Goal: Task Accomplishment & Management: Manage account settings

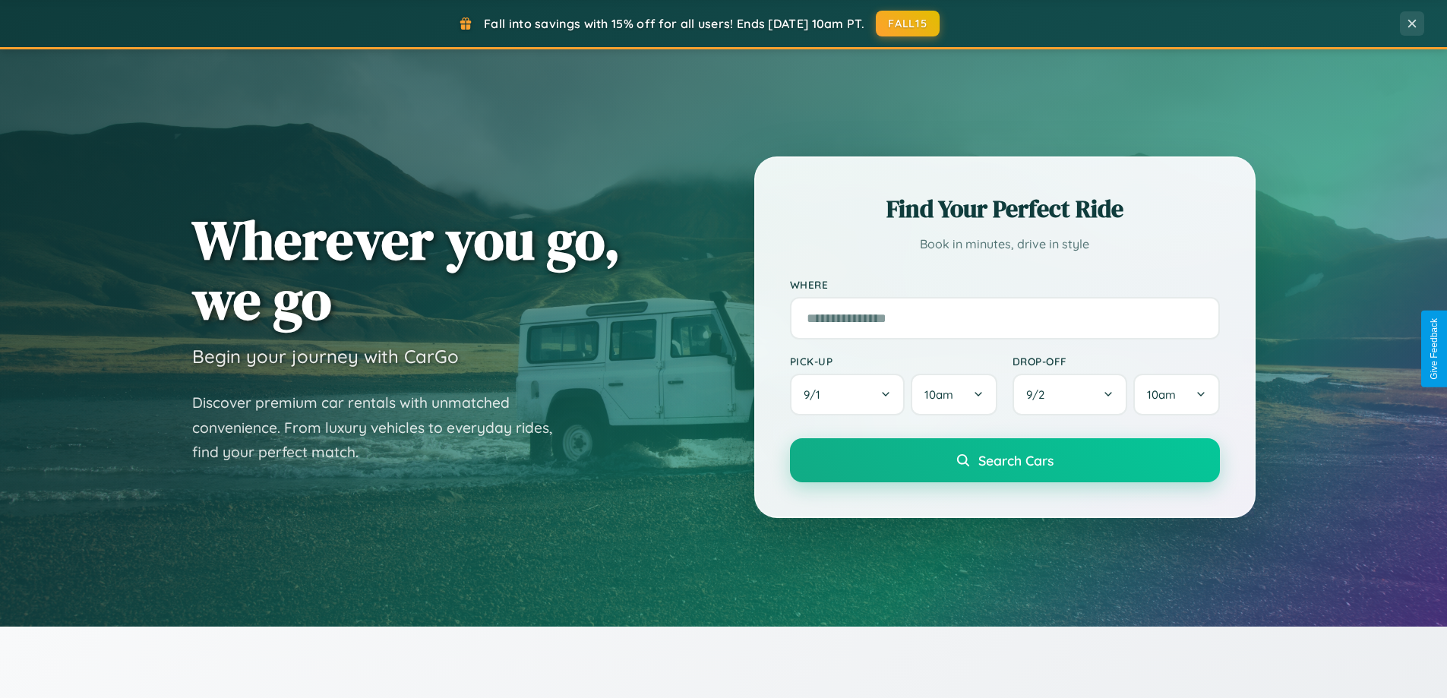
scroll to position [1045, 0]
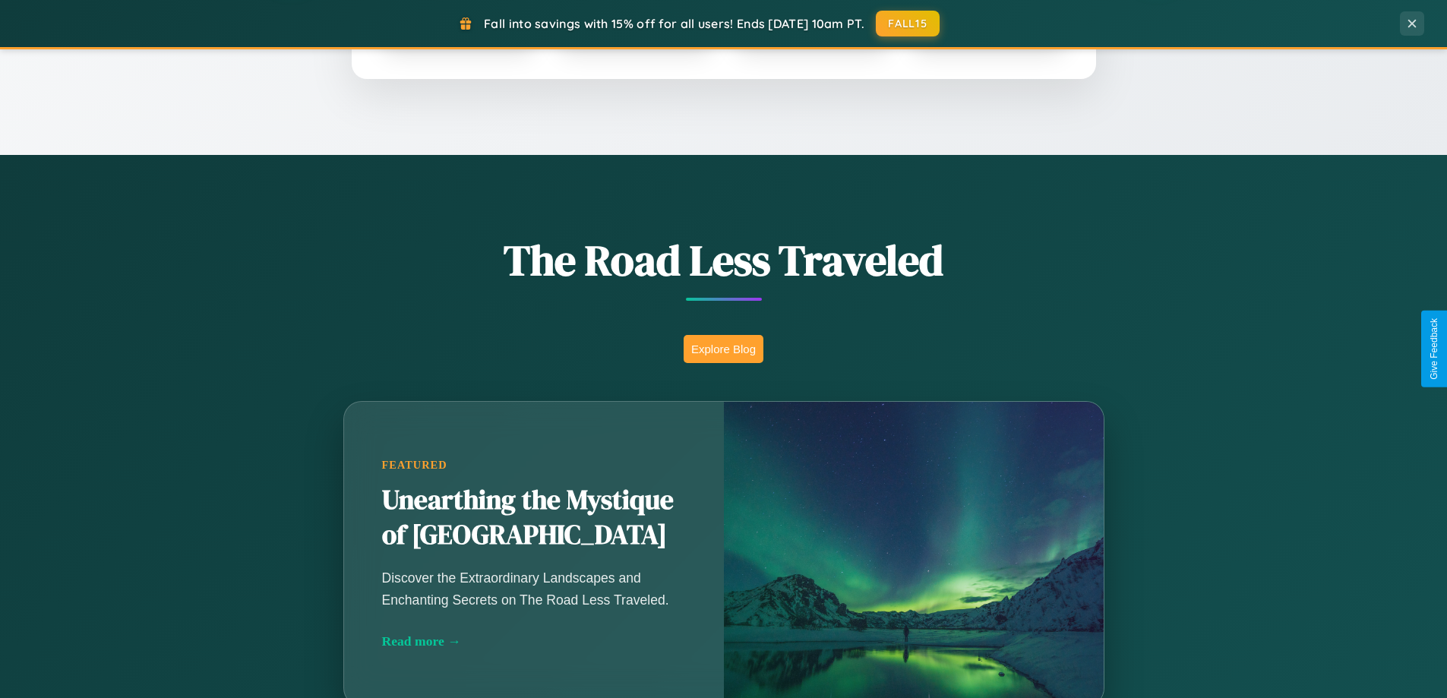
click at [723, 349] on button "Explore Blog" at bounding box center [724, 349] width 80 height 28
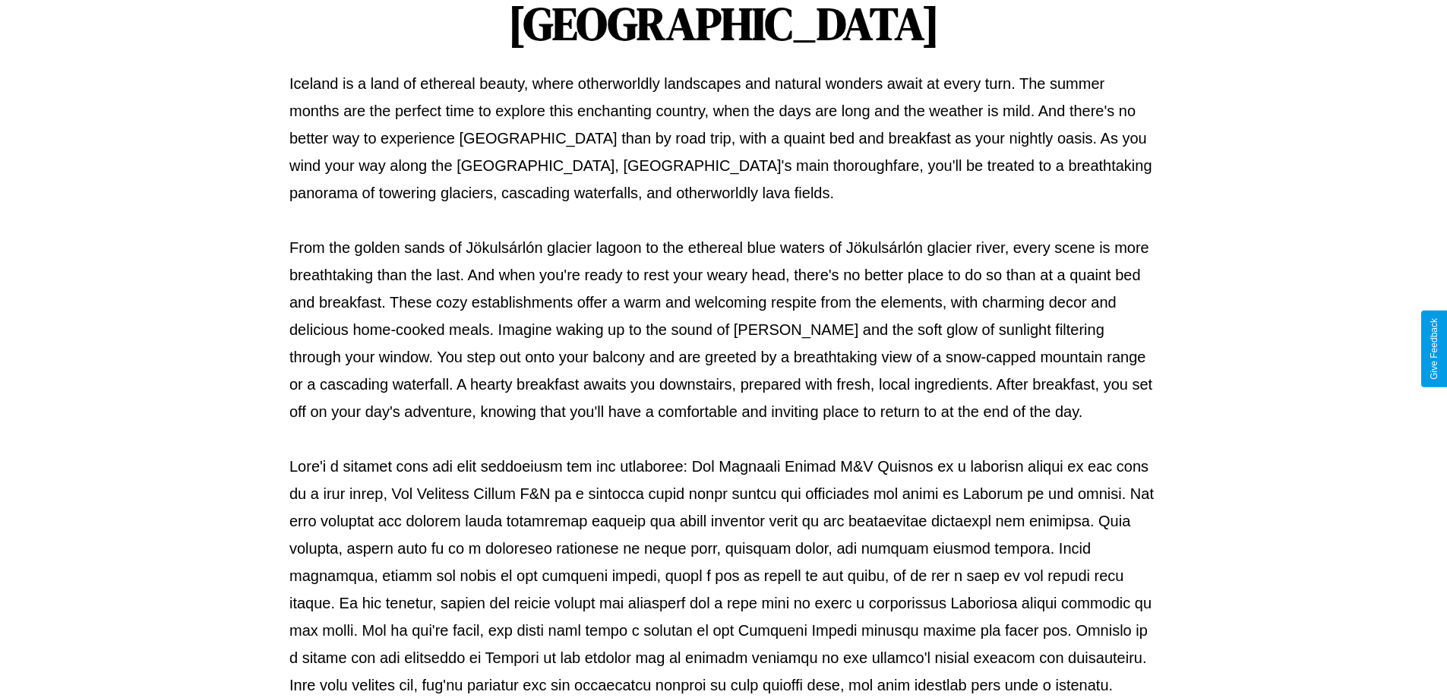
scroll to position [491, 0]
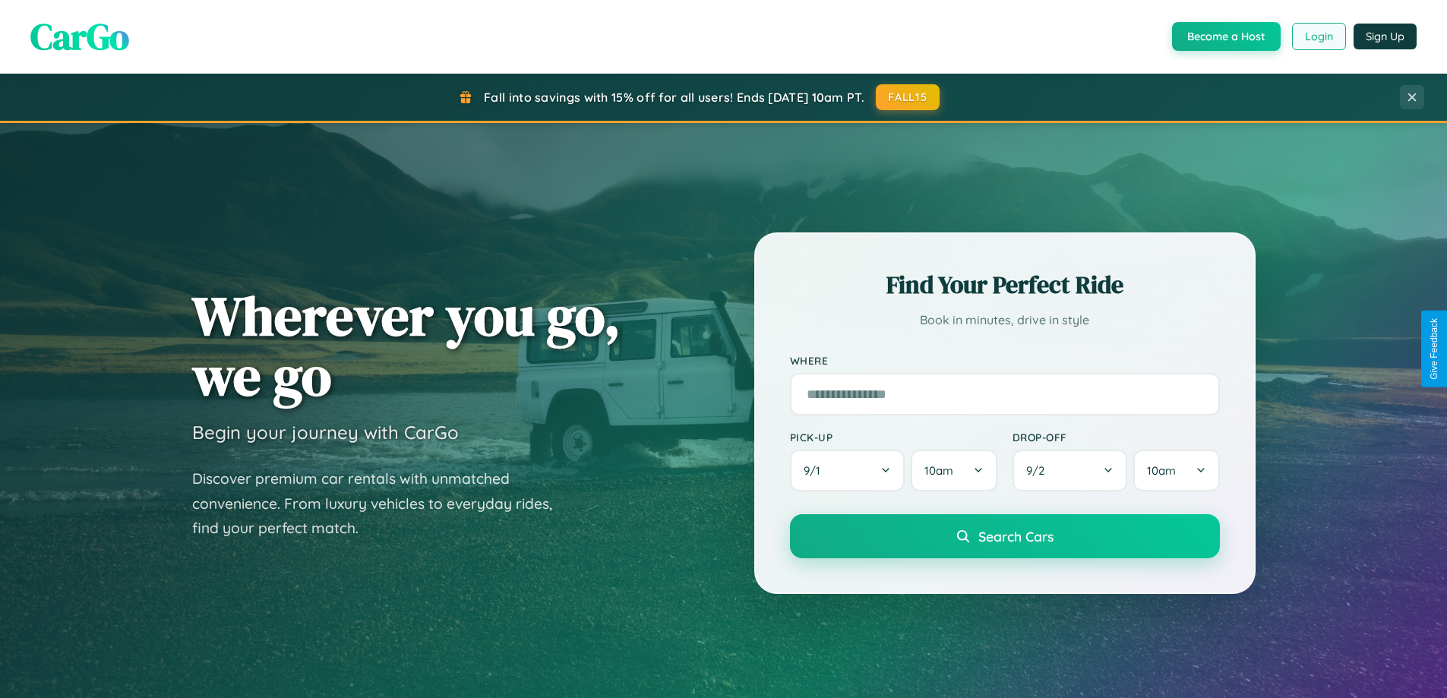
click at [1318, 36] on button "Login" at bounding box center [1319, 36] width 54 height 27
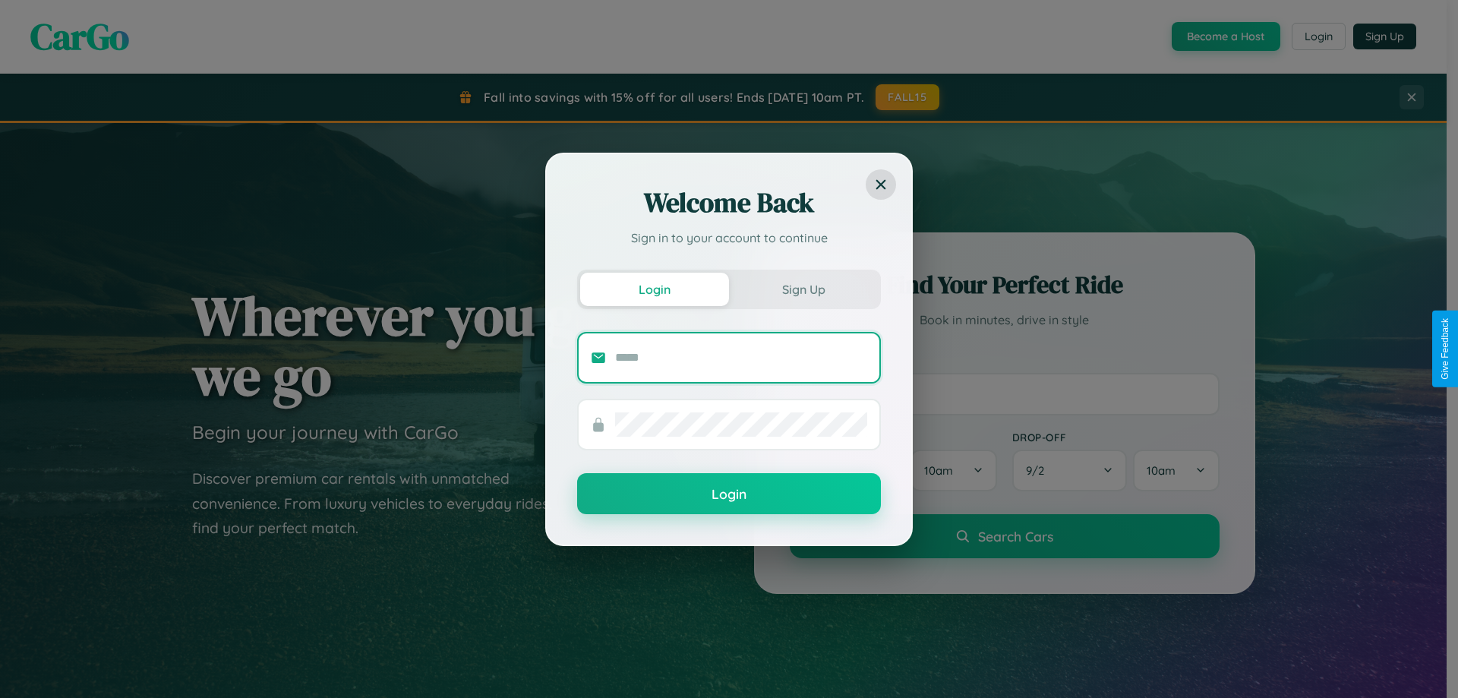
click at [741, 357] on input "text" at bounding box center [741, 358] width 252 height 24
type input "**********"
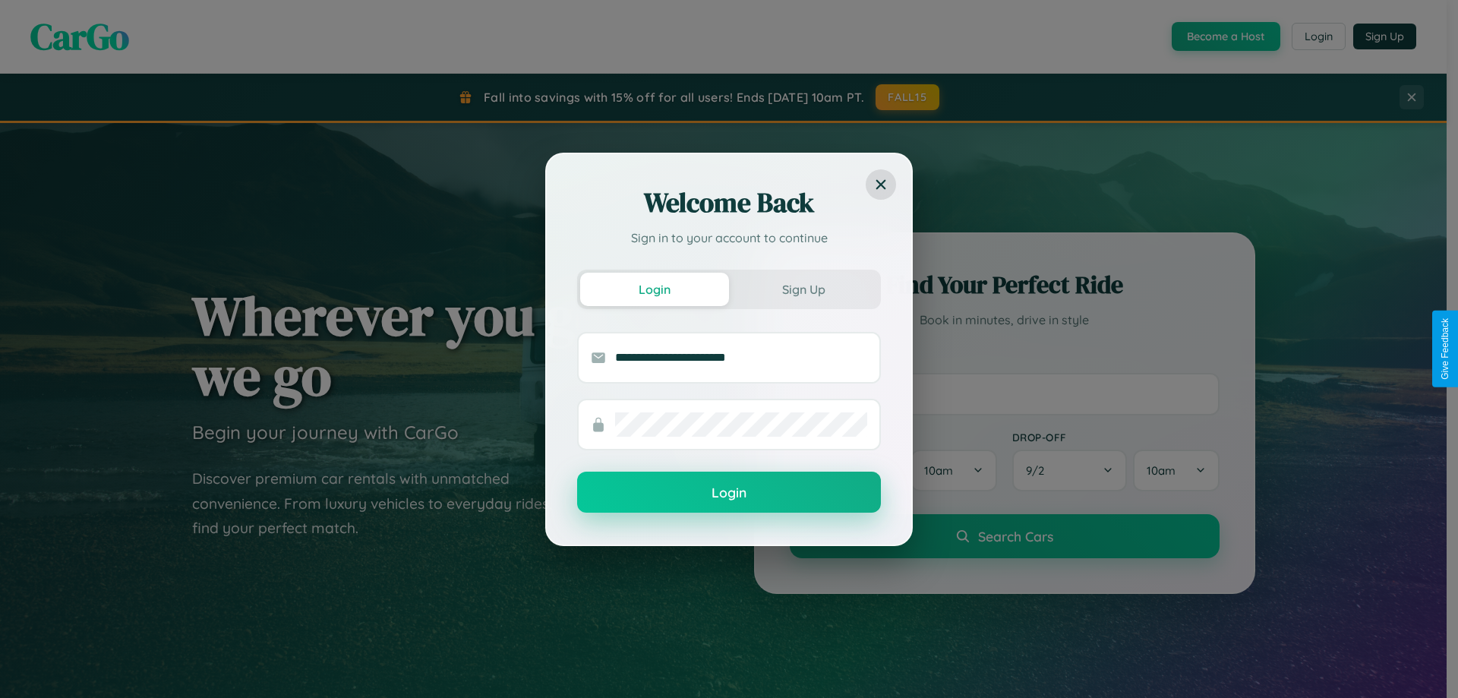
click at [729, 492] on button "Login" at bounding box center [729, 492] width 304 height 41
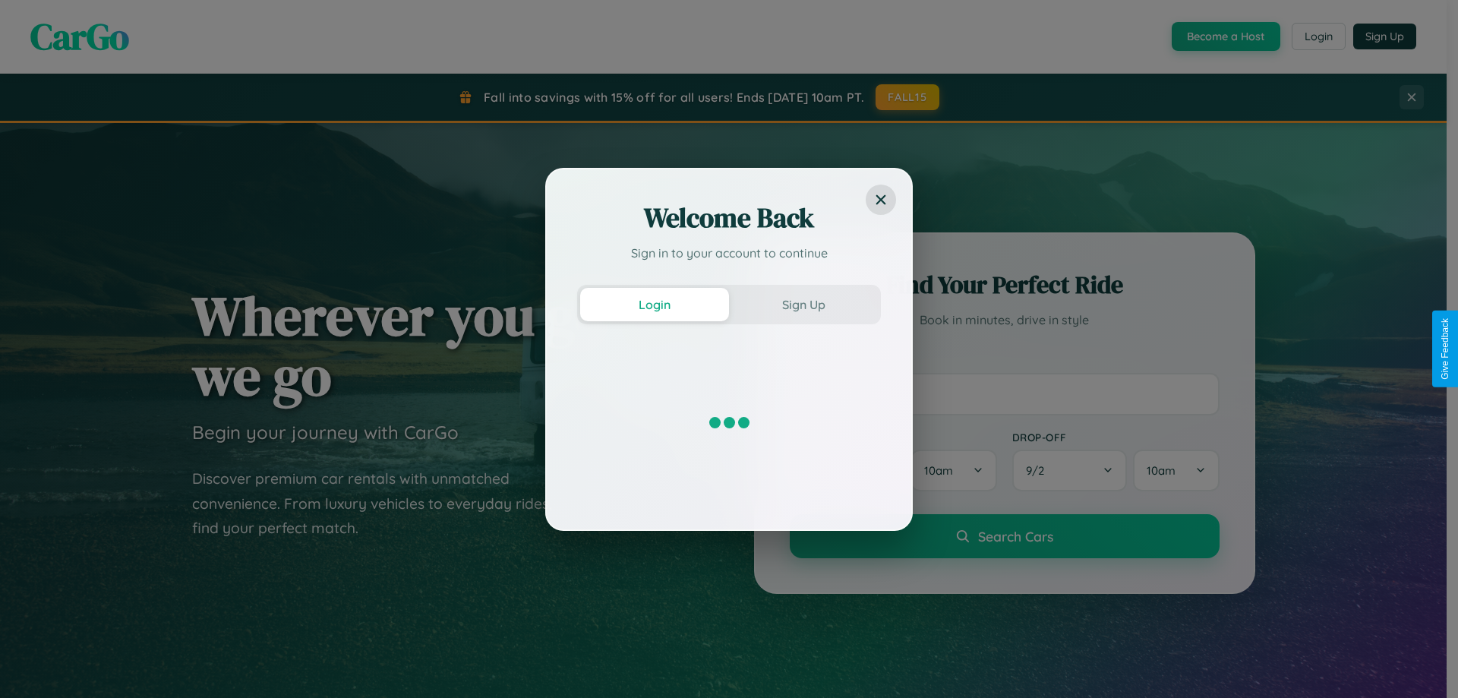
click at [1224, 36] on div "Welcome Back Sign in to your account to continue Login Sign Up" at bounding box center [729, 349] width 1458 height 698
